Goal: Task Accomplishment & Management: Use online tool/utility

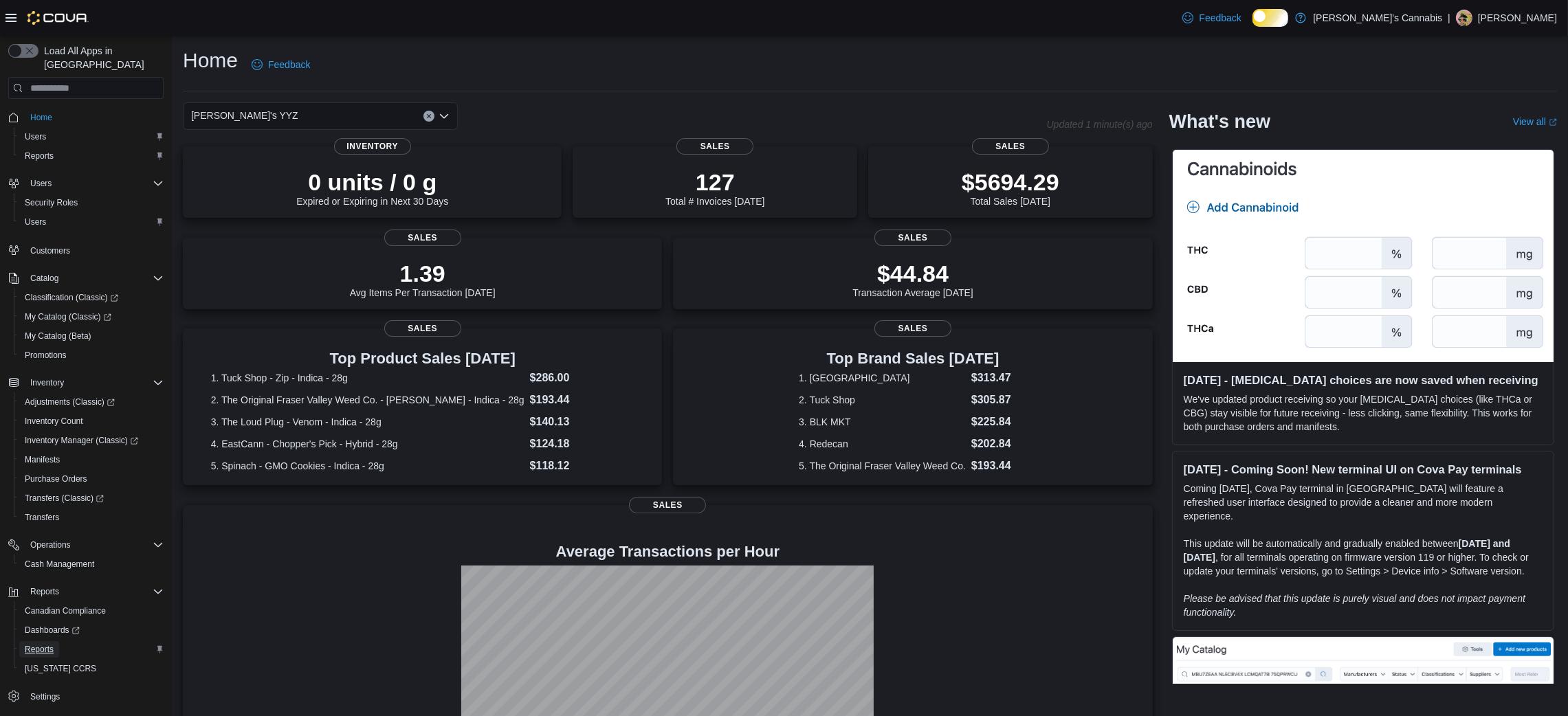
click at [28, 643] on span "Reports" at bounding box center [39, 648] width 29 height 11
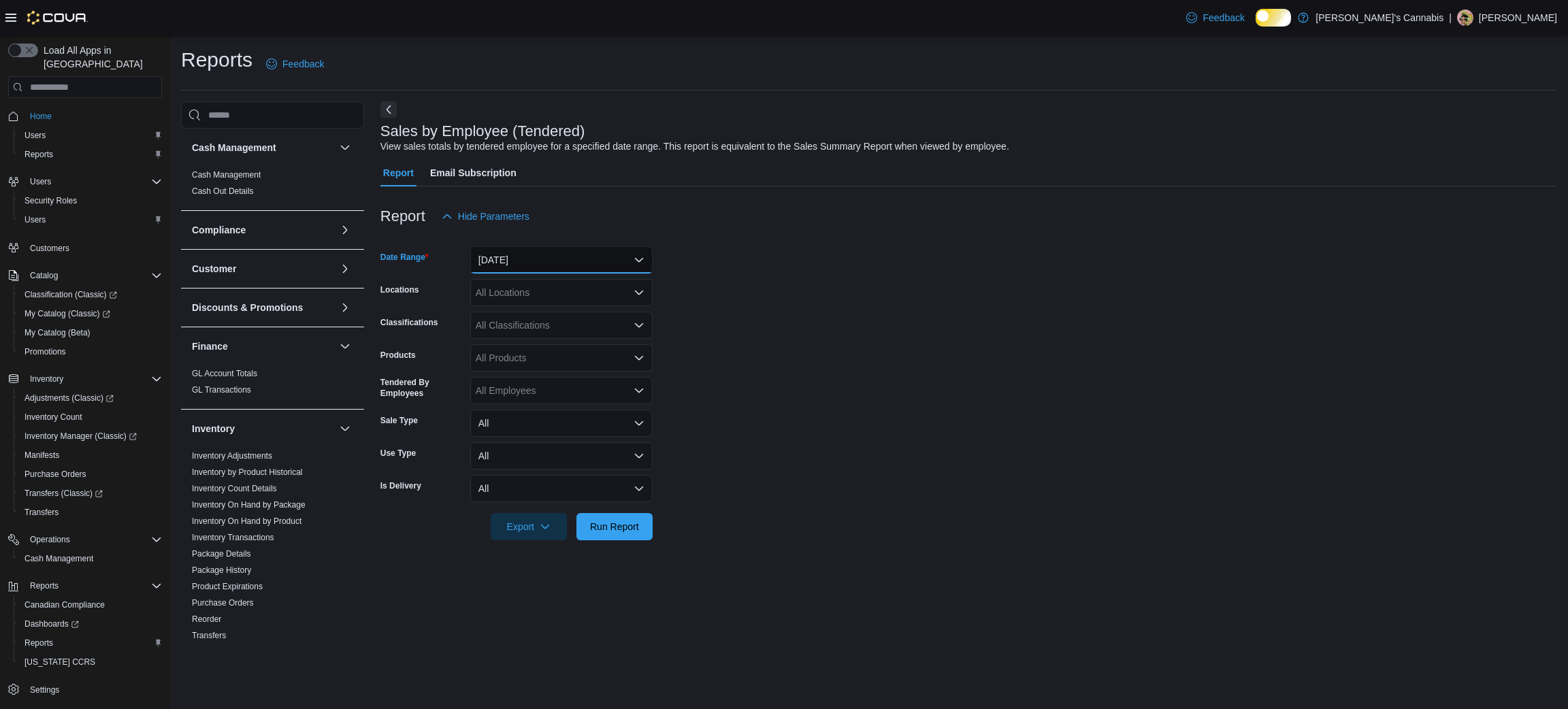
click at [619, 268] on button "Yesterday" at bounding box center [561, 259] width 182 height 27
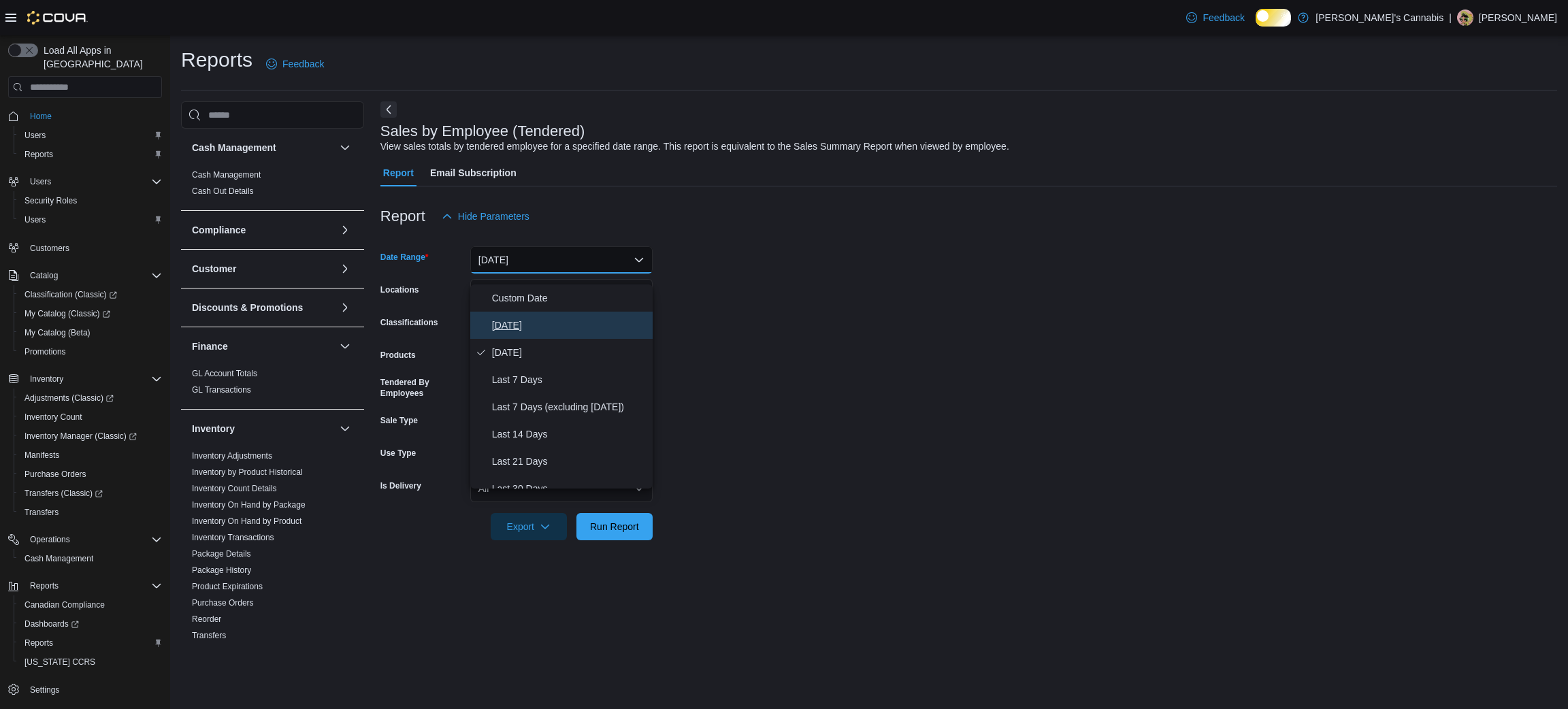
click at [568, 321] on span "Today" at bounding box center [570, 325] width 155 height 17
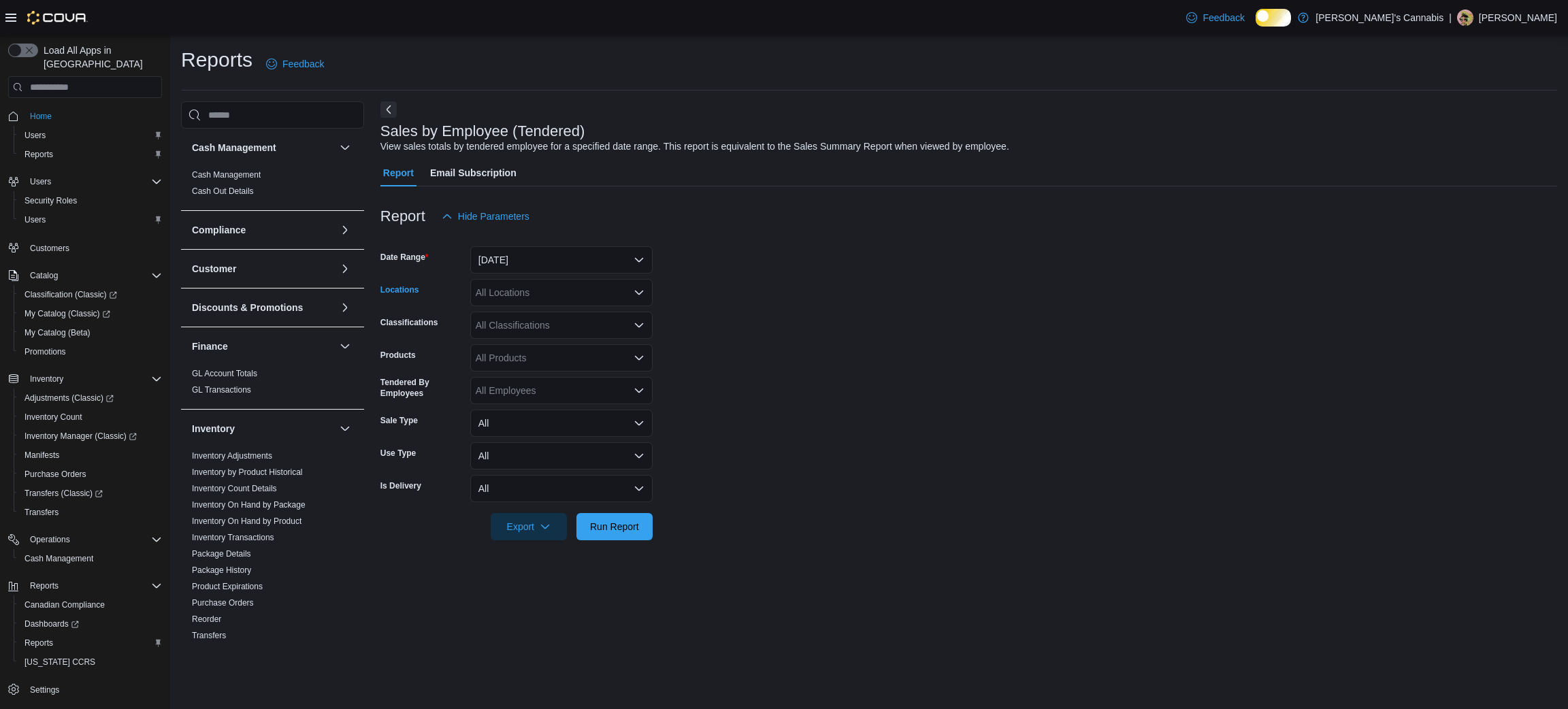
click at [575, 301] on div "All Locations" at bounding box center [561, 292] width 182 height 27
click at [557, 409] on span "MaryJane's YYZ" at bounding box center [552, 405] width 107 height 13
click at [1018, 377] on form "Date Range Today Locations MaryJane's YYZ Classifications All Classifications P…" at bounding box center [969, 385] width 1177 height 310
click at [594, 532] on span "Run Report" at bounding box center [614, 526] width 49 height 13
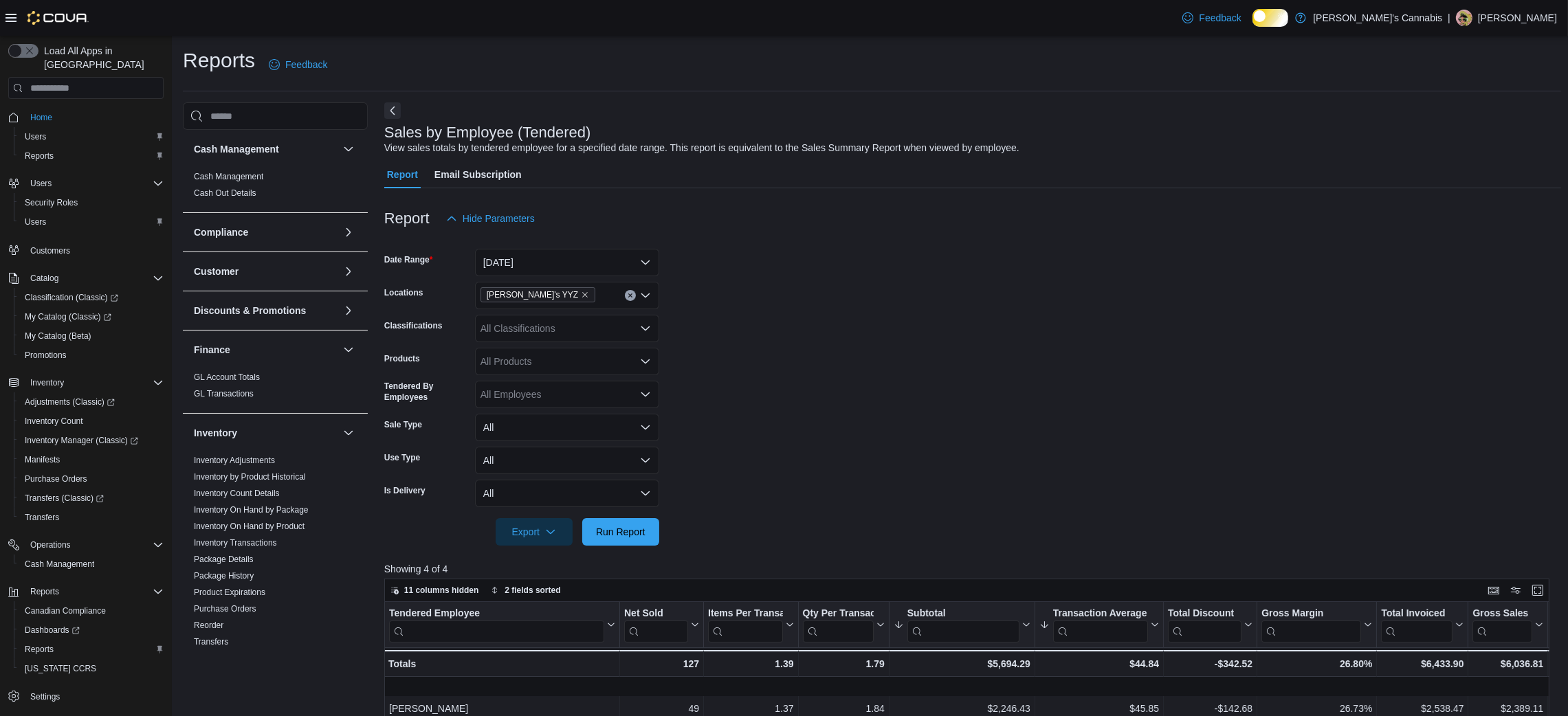
scroll to position [1, 0]
click at [596, 297] on div "MaryJane's YYZ" at bounding box center [566, 294] width 184 height 28
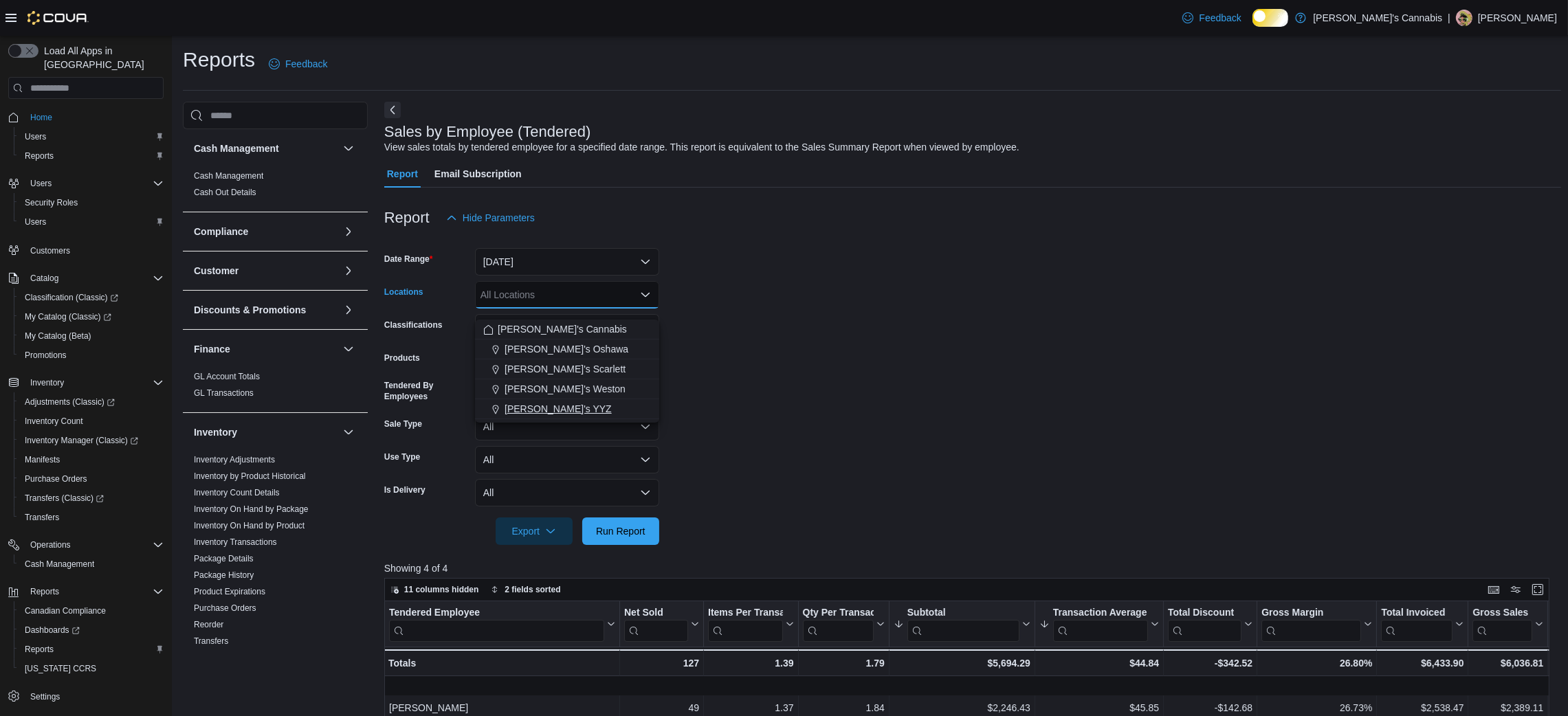
click at [574, 407] on span "MaryJane's YYZ" at bounding box center [558, 408] width 108 height 13
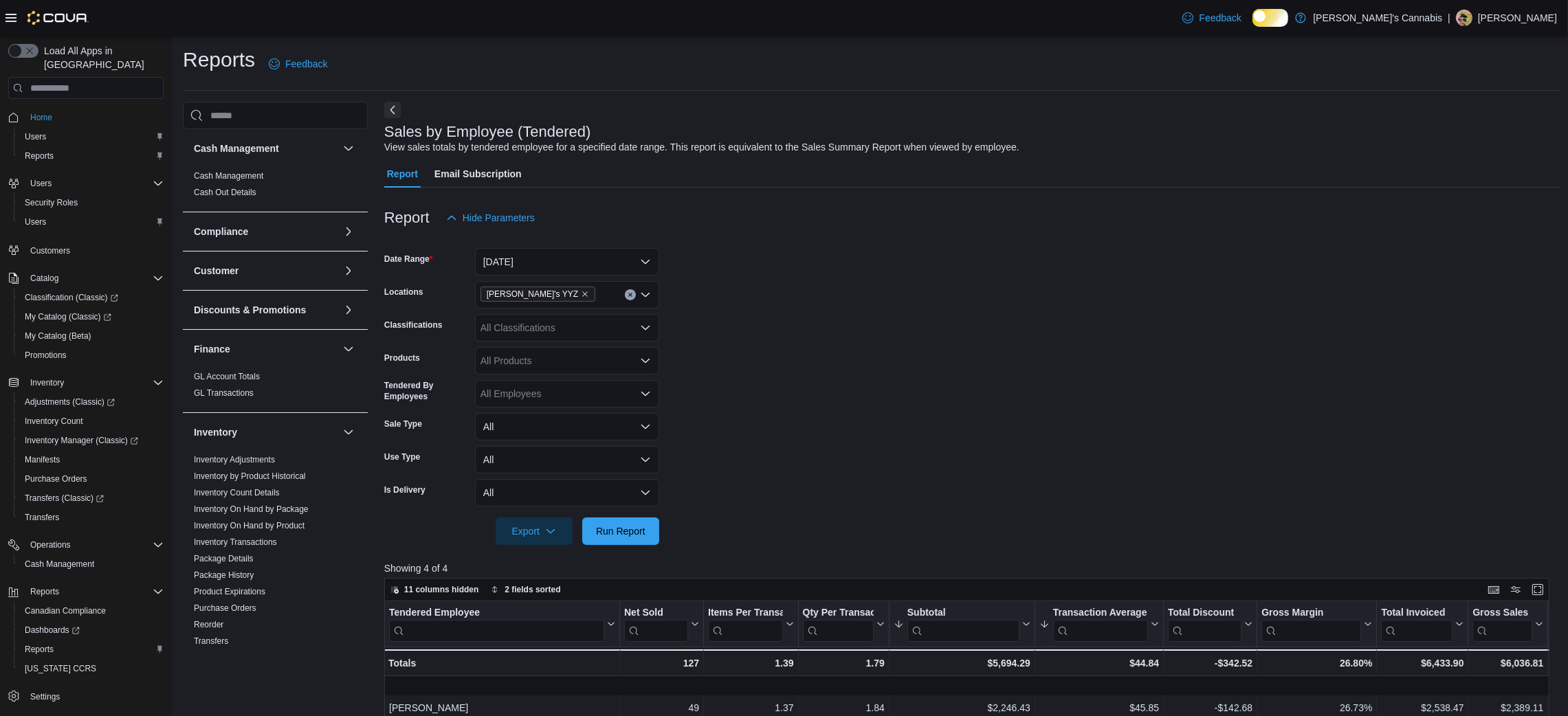
click at [937, 518] on div at bounding box center [972, 511] width 1177 height 11
click at [584, 272] on button "Today" at bounding box center [566, 262] width 184 height 28
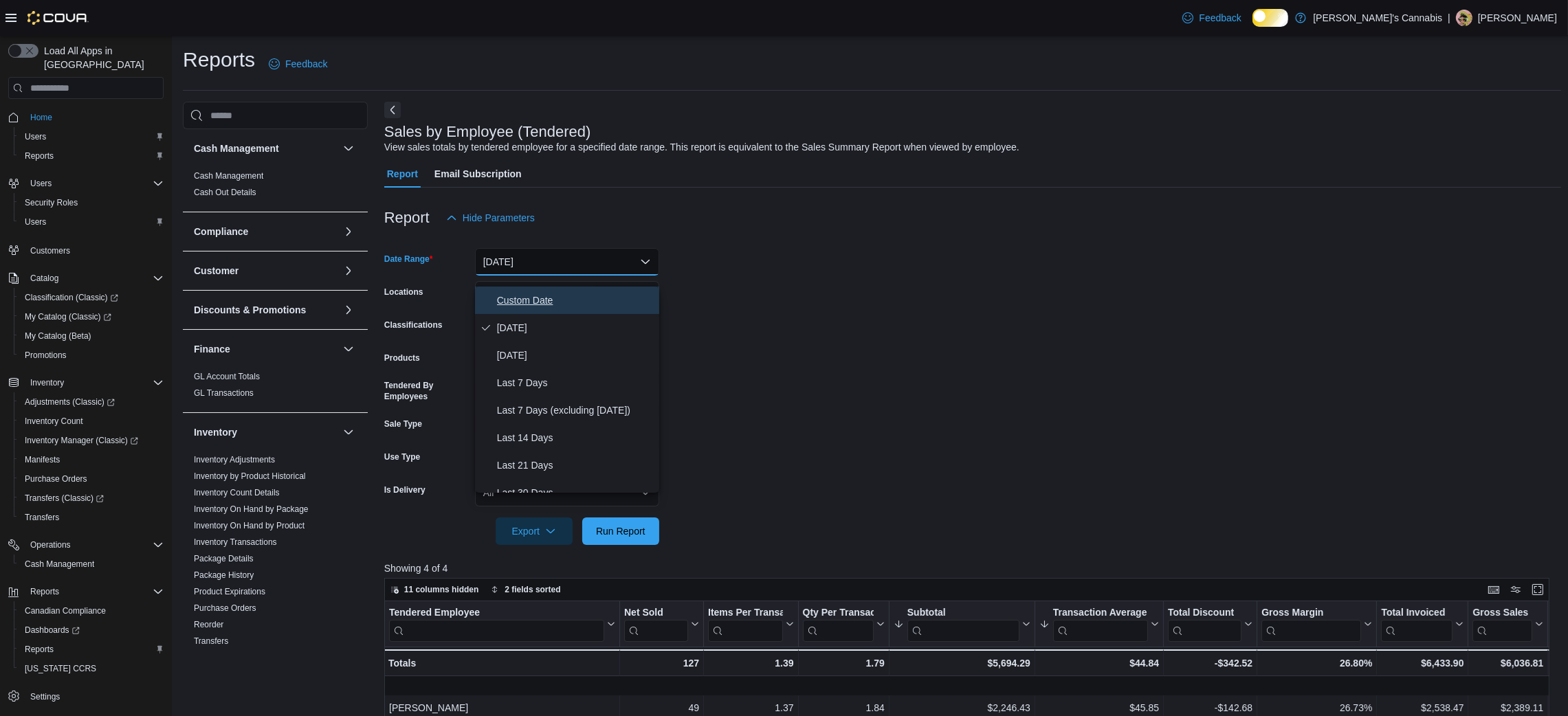
click at [559, 288] on button "Custom Date" at bounding box center [566, 300] width 184 height 28
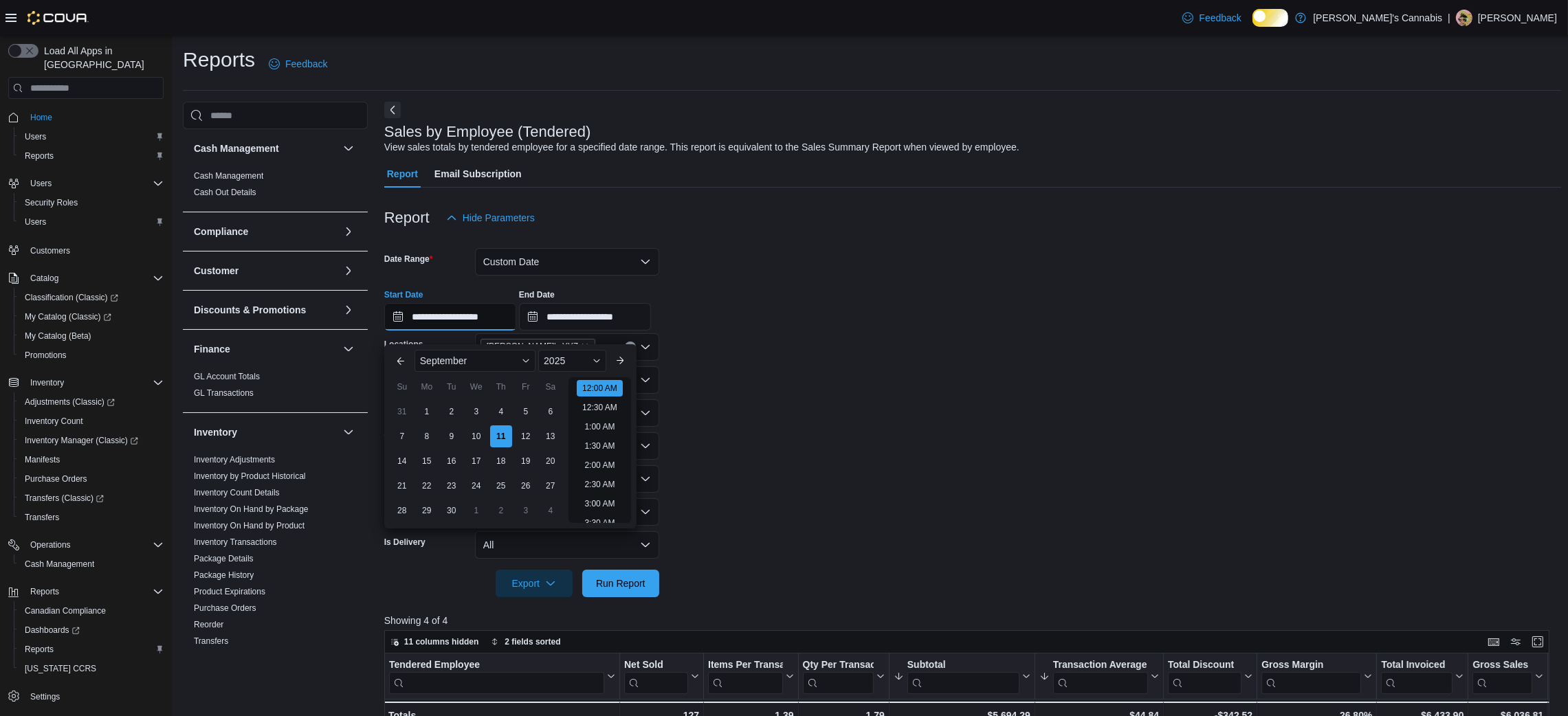
click at [440, 319] on input "**********" at bounding box center [450, 316] width 132 height 28
click at [395, 432] on div "7" at bounding box center [401, 436] width 24 height 24
type input "**********"
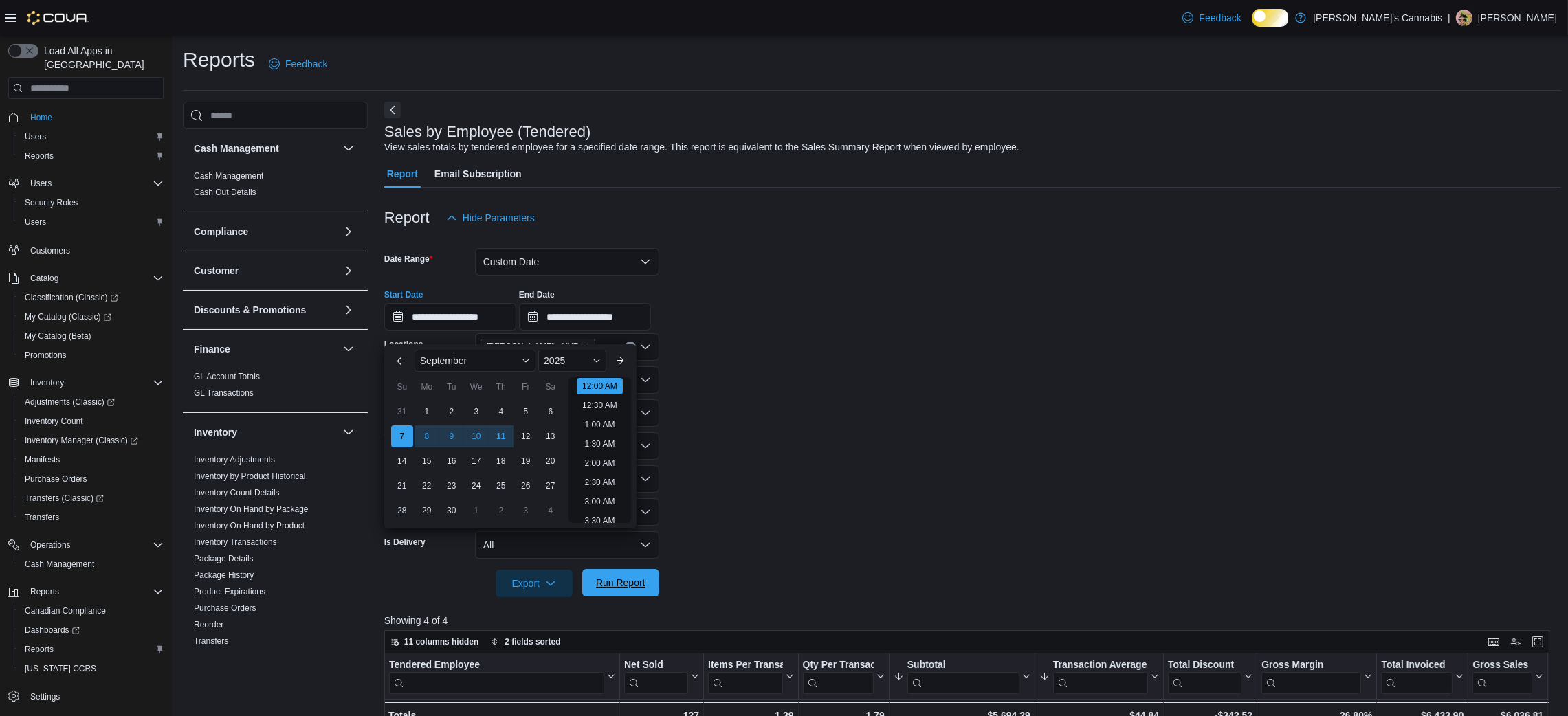
click at [634, 589] on span "Run Report" at bounding box center [621, 583] width 49 height 13
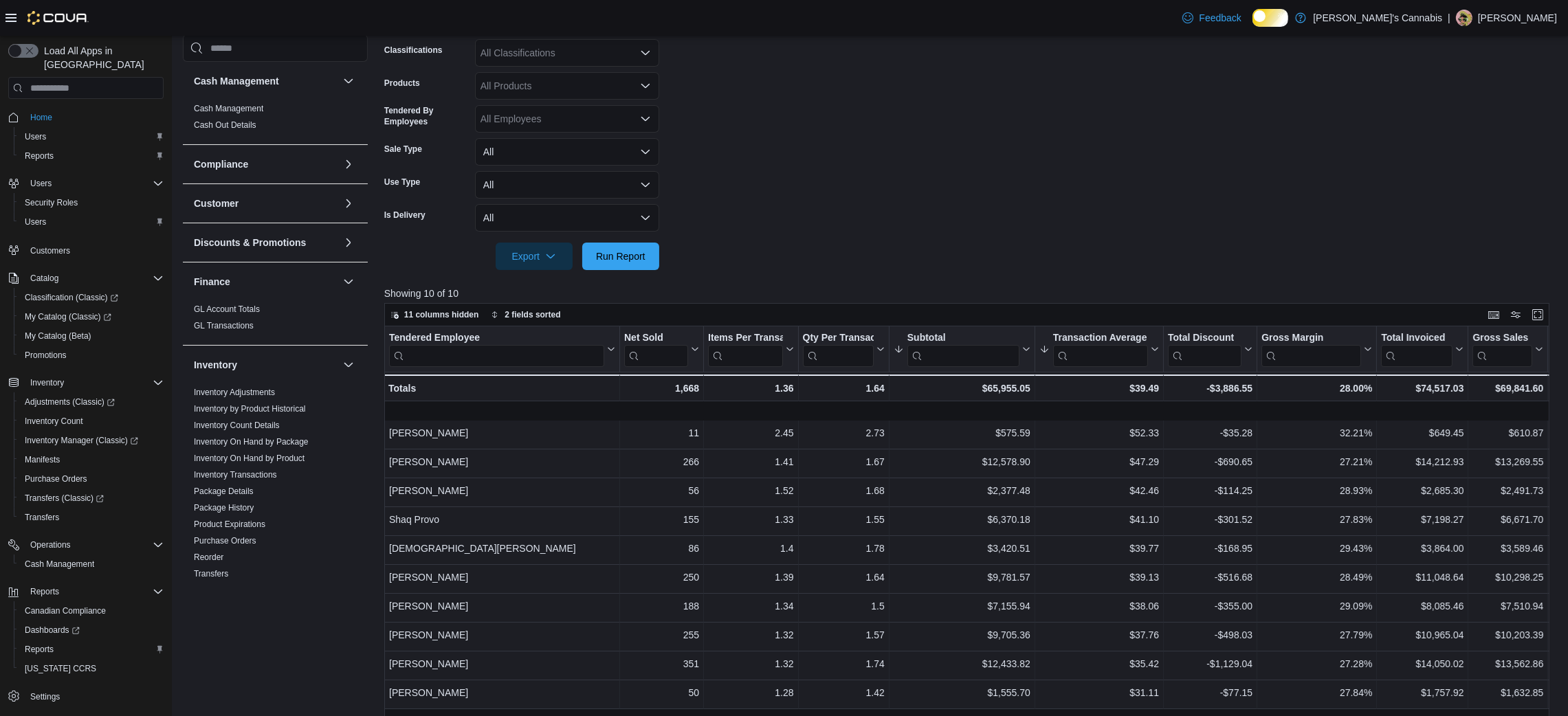
scroll to position [518, 0]
